Goal: Information Seeking & Learning: Learn about a topic

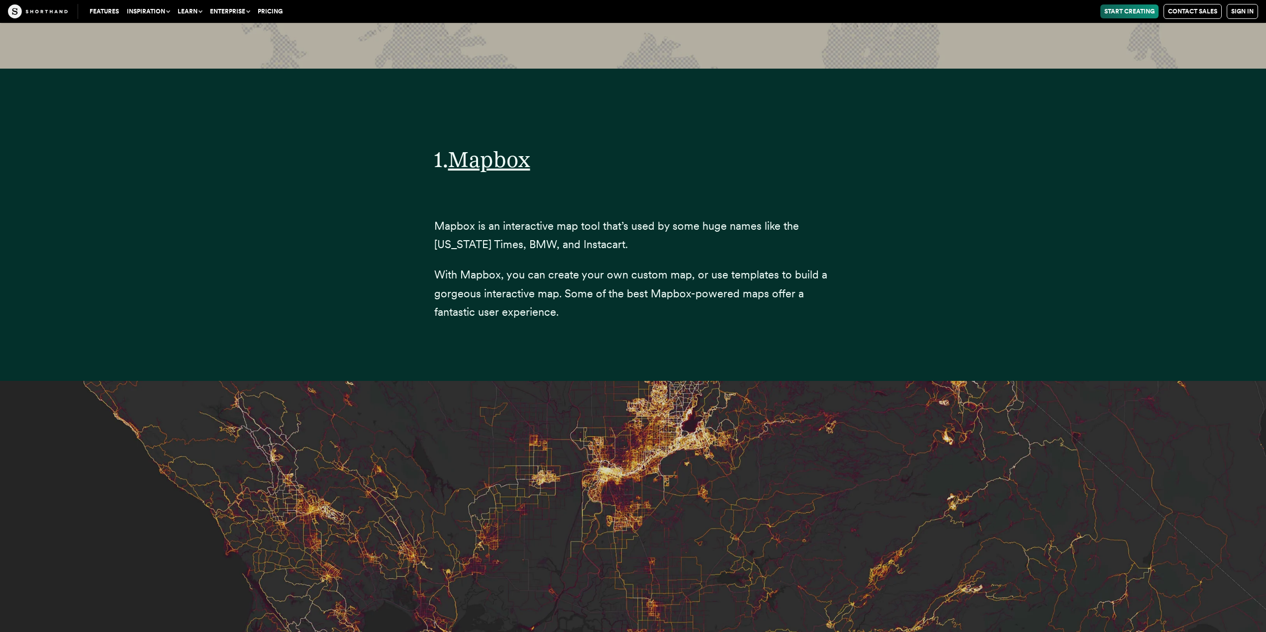
scroll to position [3646, 0]
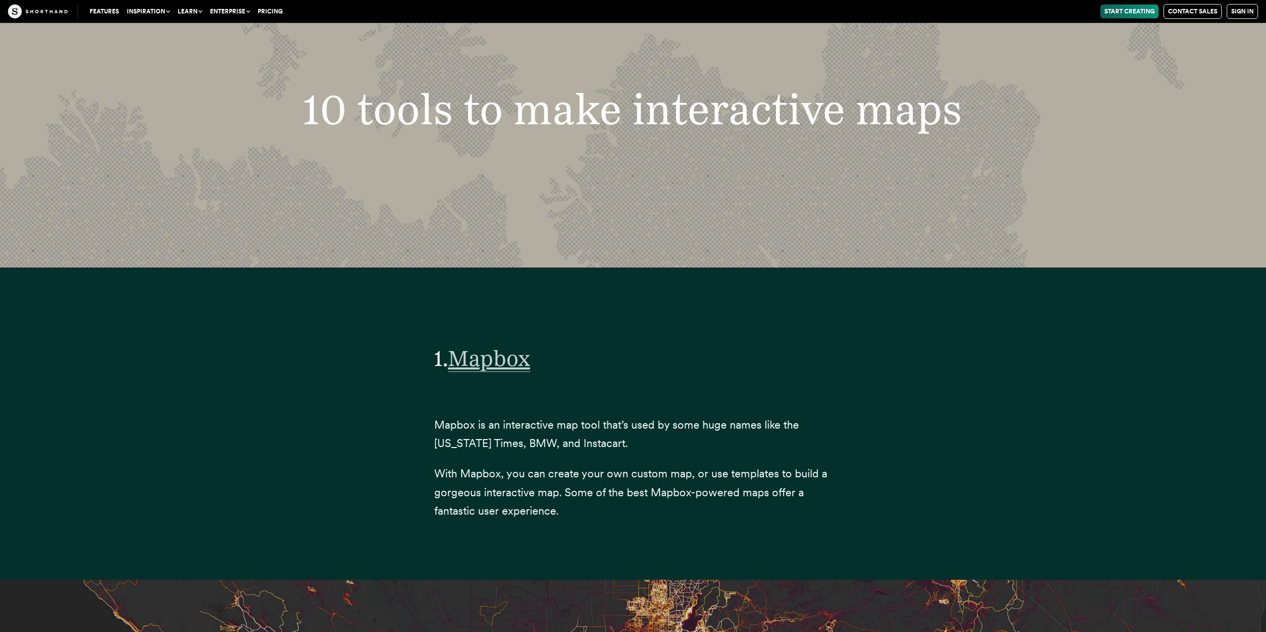
click at [487, 345] on span "Mapbox" at bounding box center [489, 358] width 82 height 27
